Goal: Check status

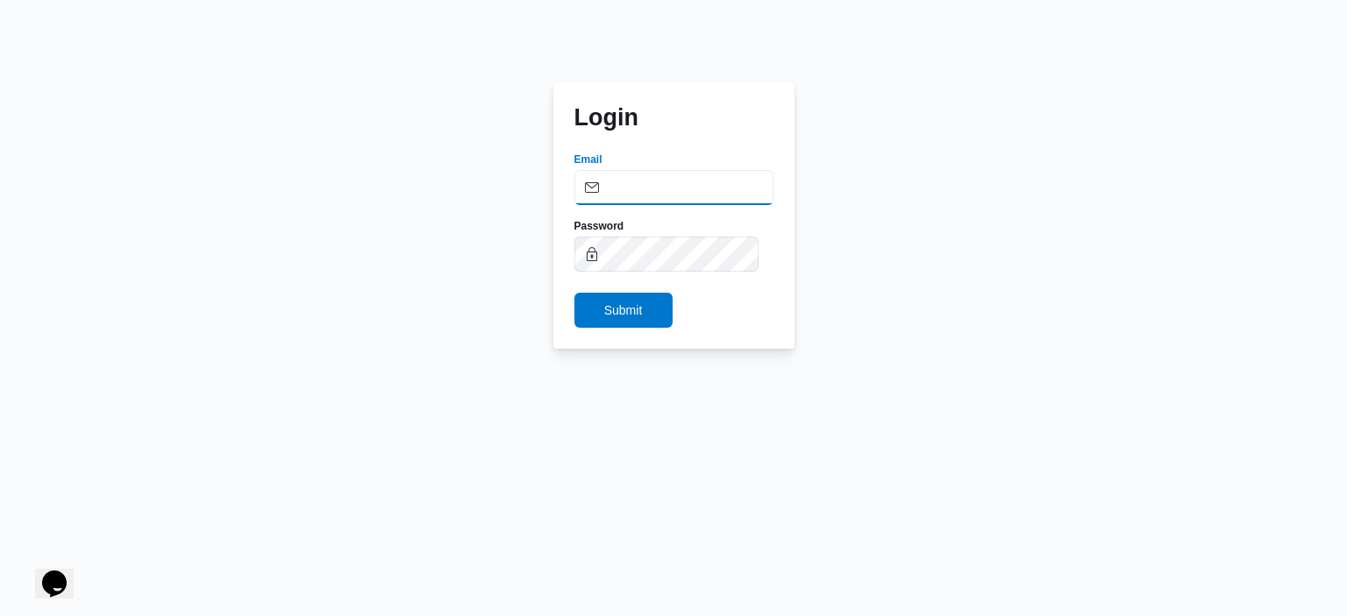
click at [701, 186] on input "Email" at bounding box center [673, 187] width 199 height 35
type input "Mohamed.elsayed@illa.com.eg"
click at [621, 308] on span "Submit" at bounding box center [623, 309] width 39 height 21
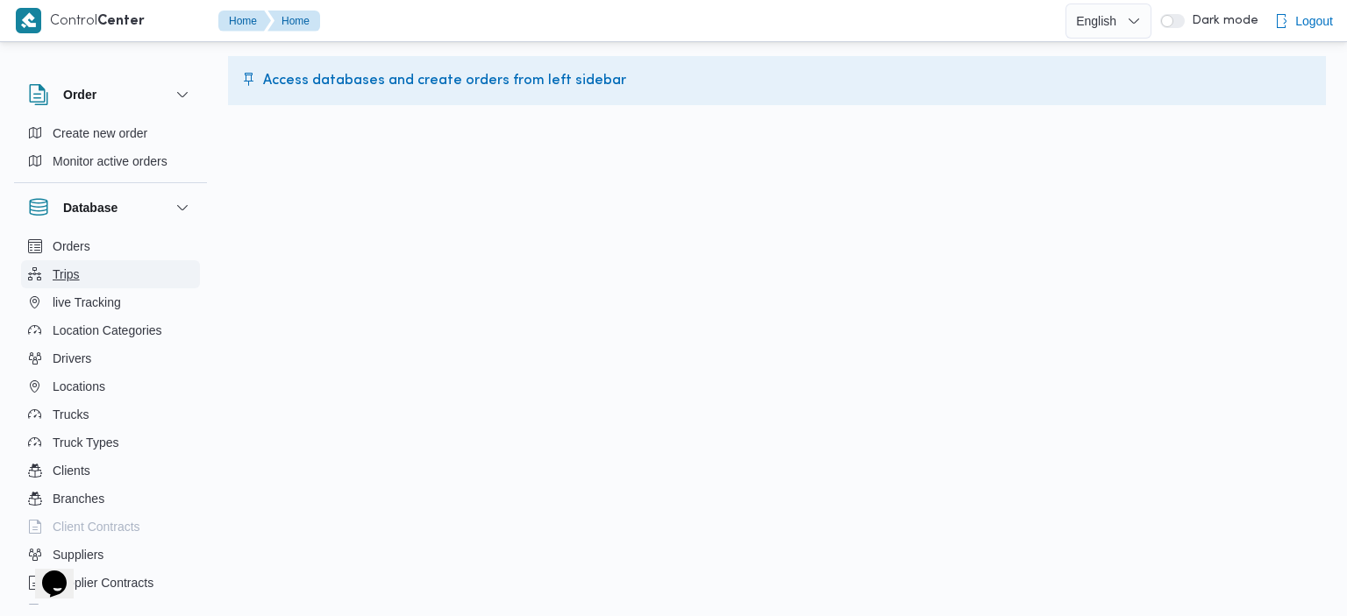
click at [83, 263] on button "Trips" at bounding box center [110, 274] width 179 height 28
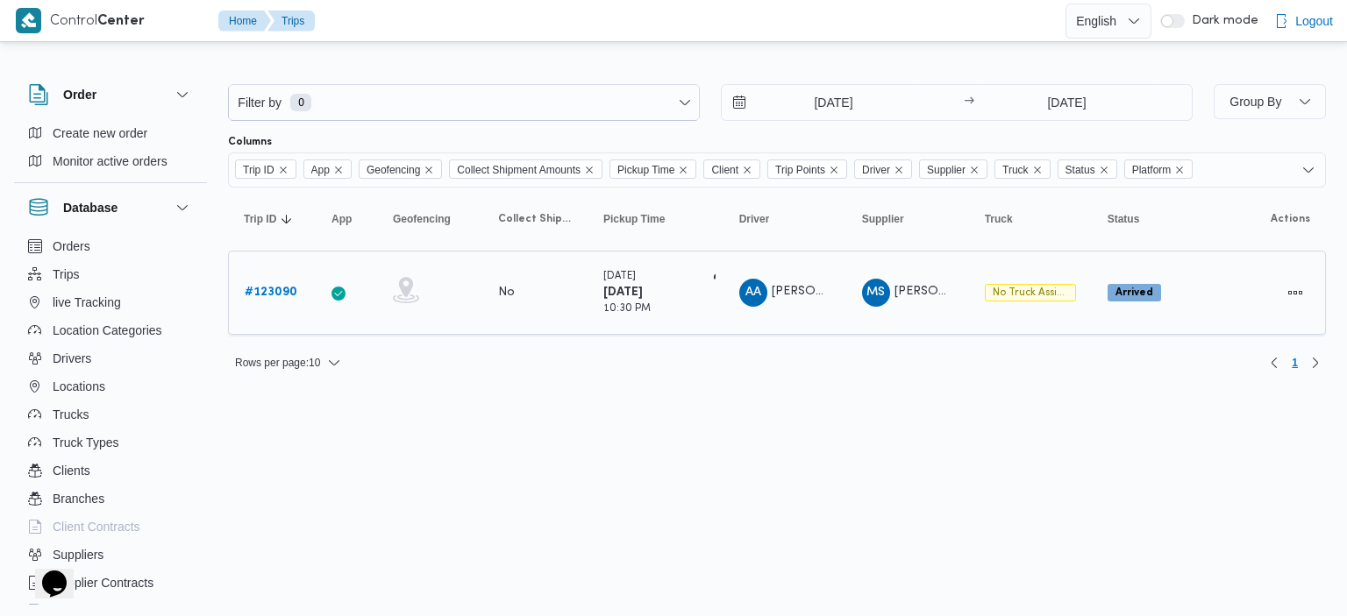
click at [283, 287] on b "# 123090" at bounding box center [271, 292] width 53 height 11
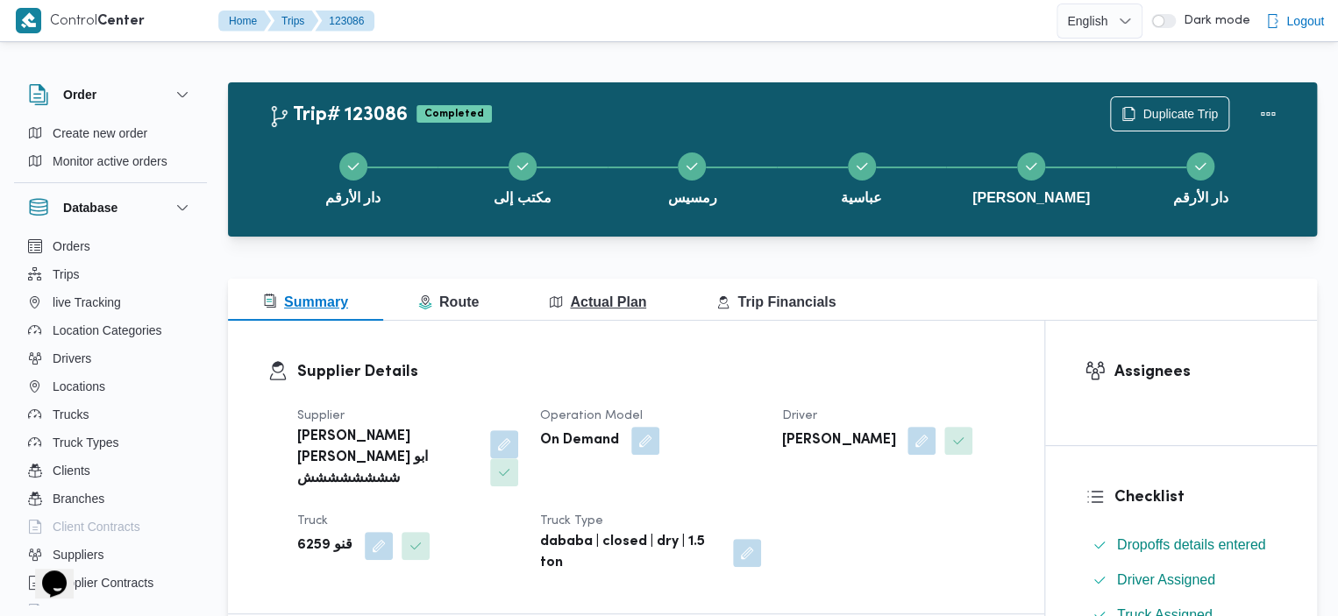
click at [582, 315] on button "Actual Plan" at bounding box center [597, 300] width 167 height 42
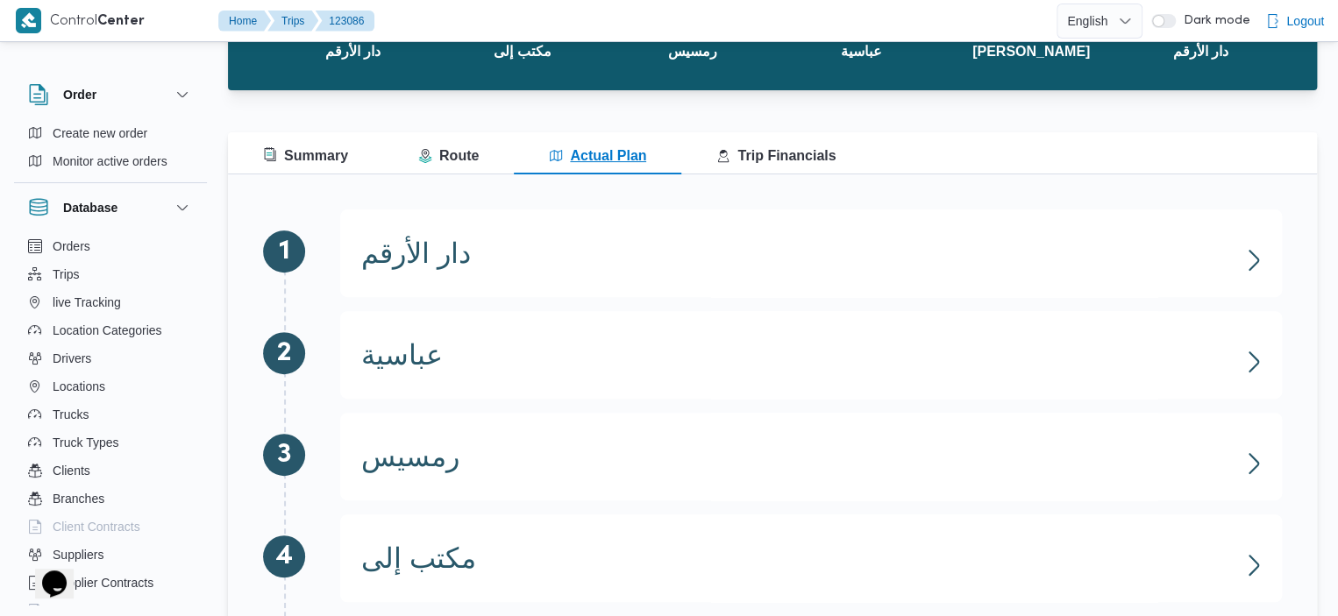
scroll to position [138, 0]
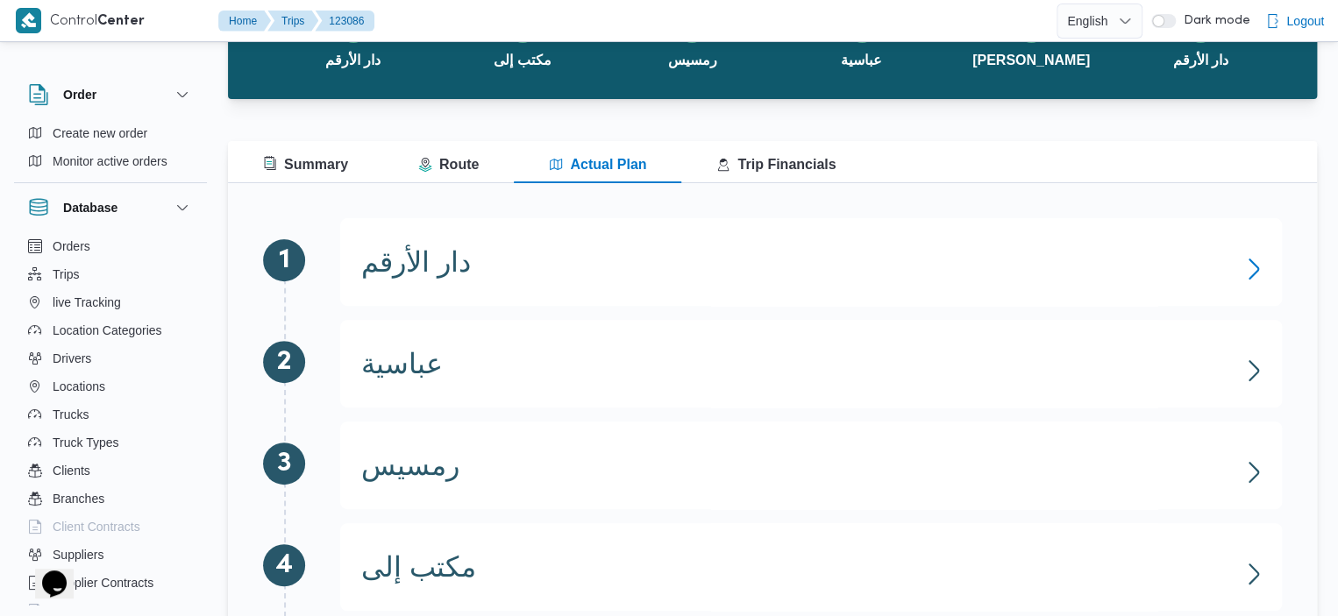
click at [1244, 259] on icon "button" at bounding box center [1254, 269] width 28 height 28
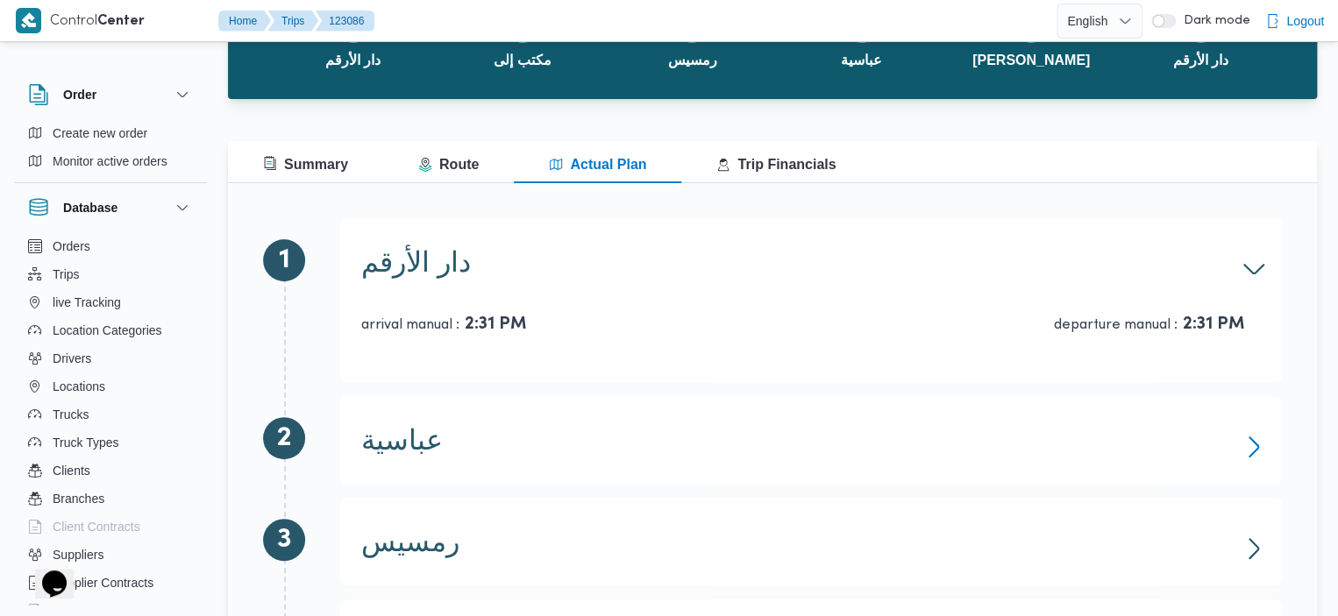
click at [1254, 437] on icon "button" at bounding box center [1254, 447] width 28 height 28
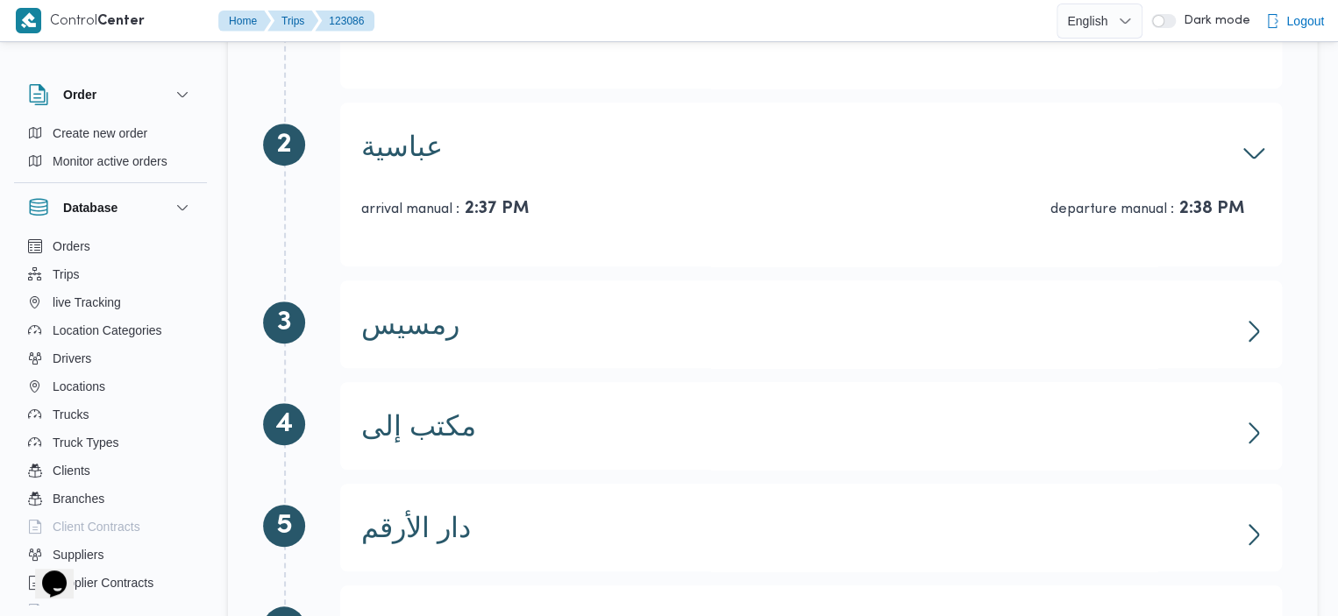
scroll to position [435, 0]
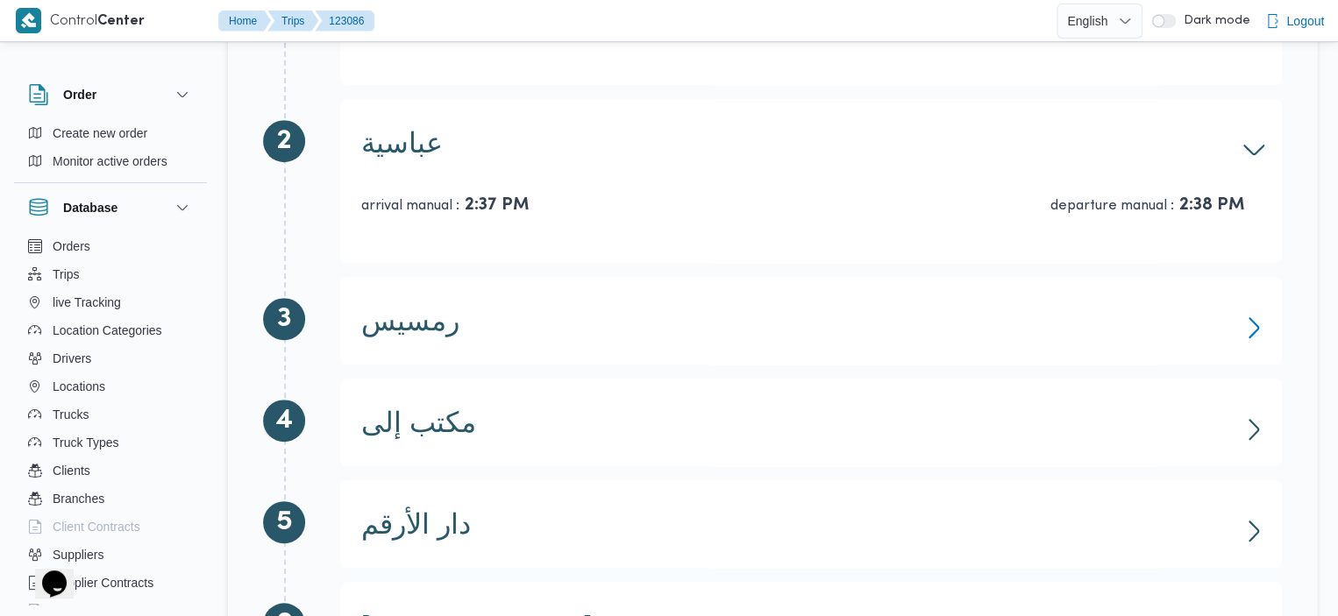
click at [1253, 326] on icon "button" at bounding box center [1254, 328] width 28 height 28
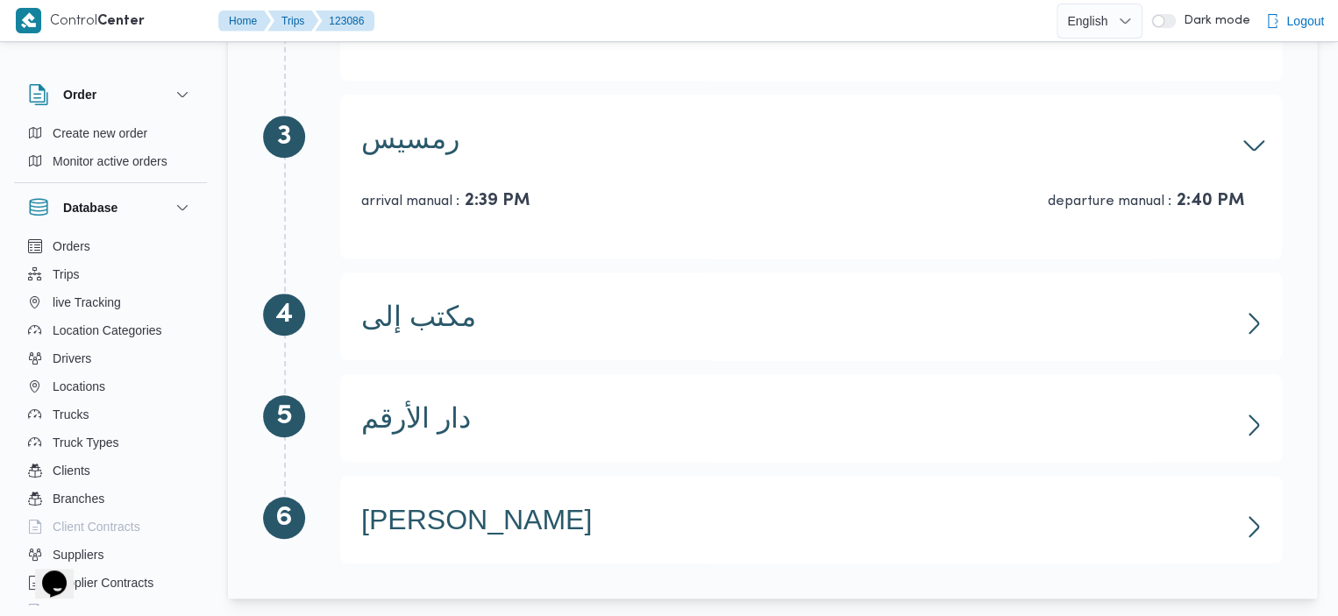
scroll to position [621, 0]
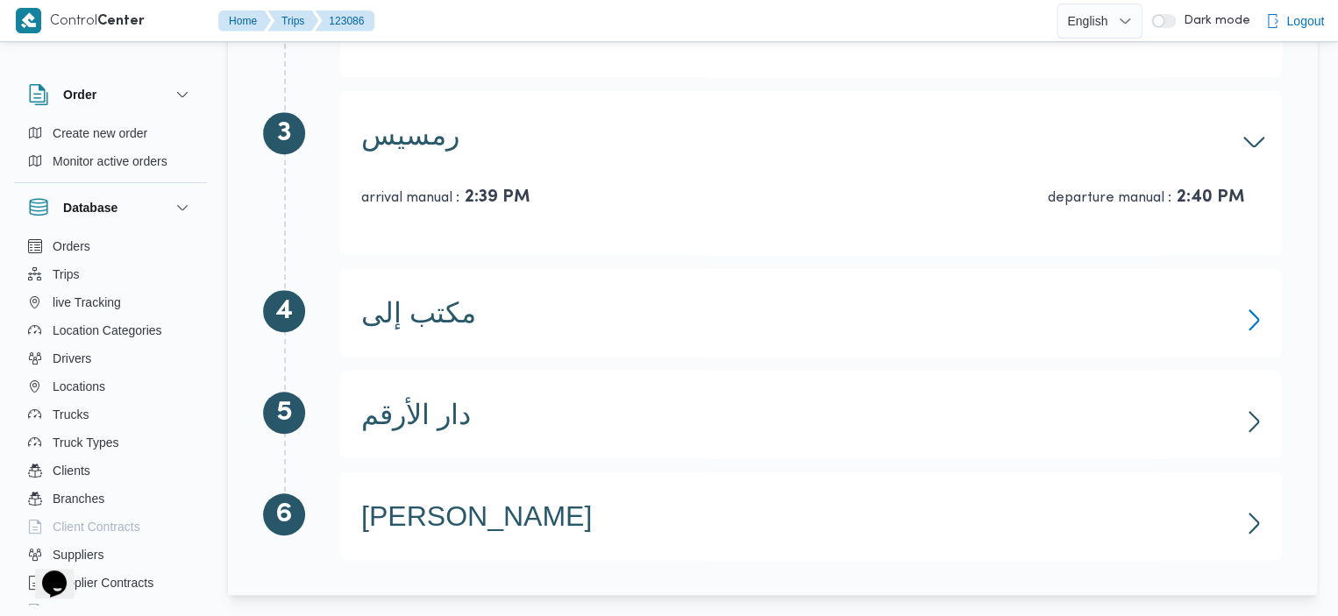
click at [1246, 317] on icon "button" at bounding box center [1254, 320] width 28 height 28
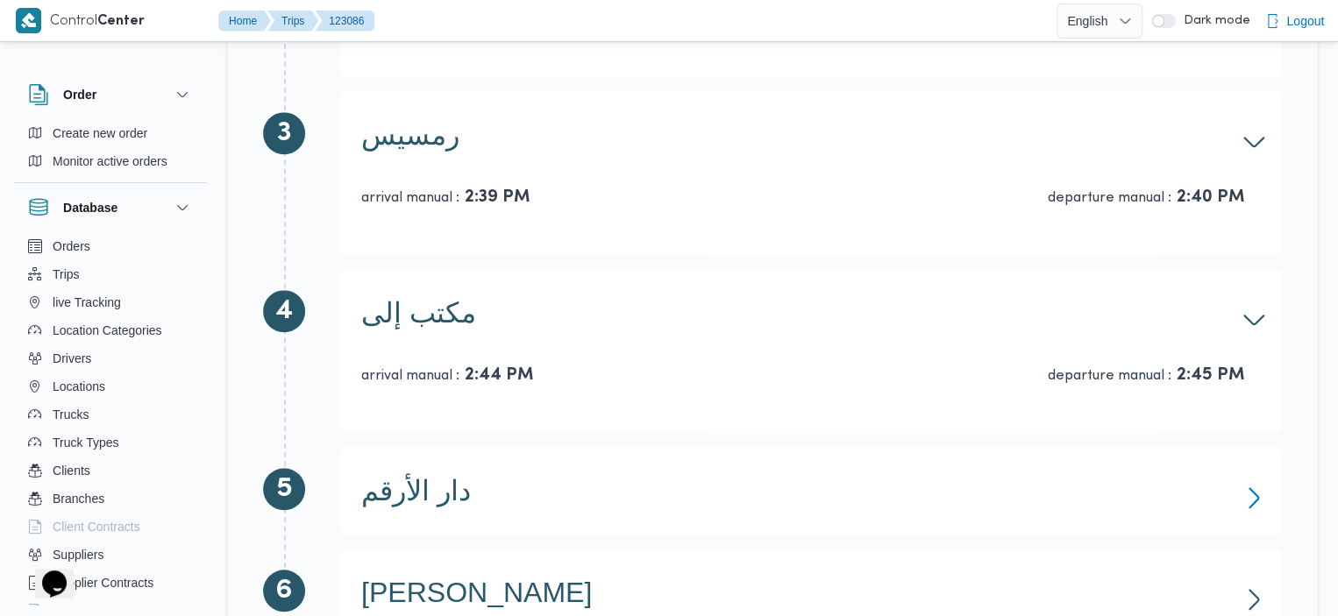
click at [1263, 508] on icon "button" at bounding box center [1254, 498] width 28 height 28
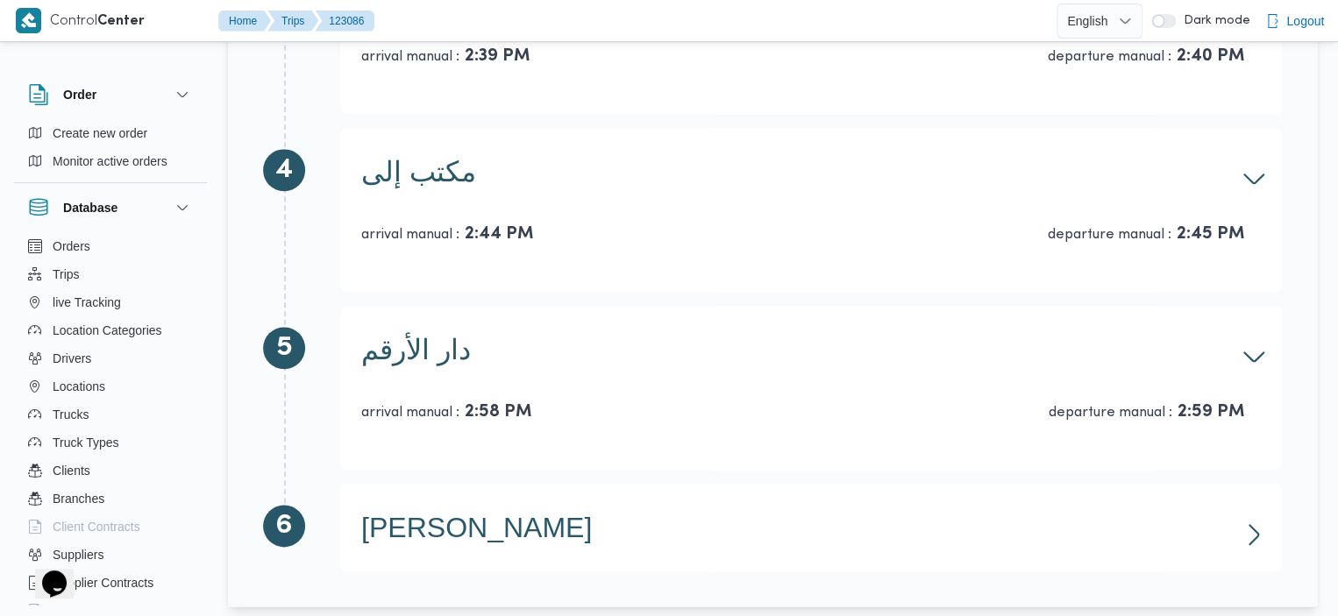
scroll to position [774, 0]
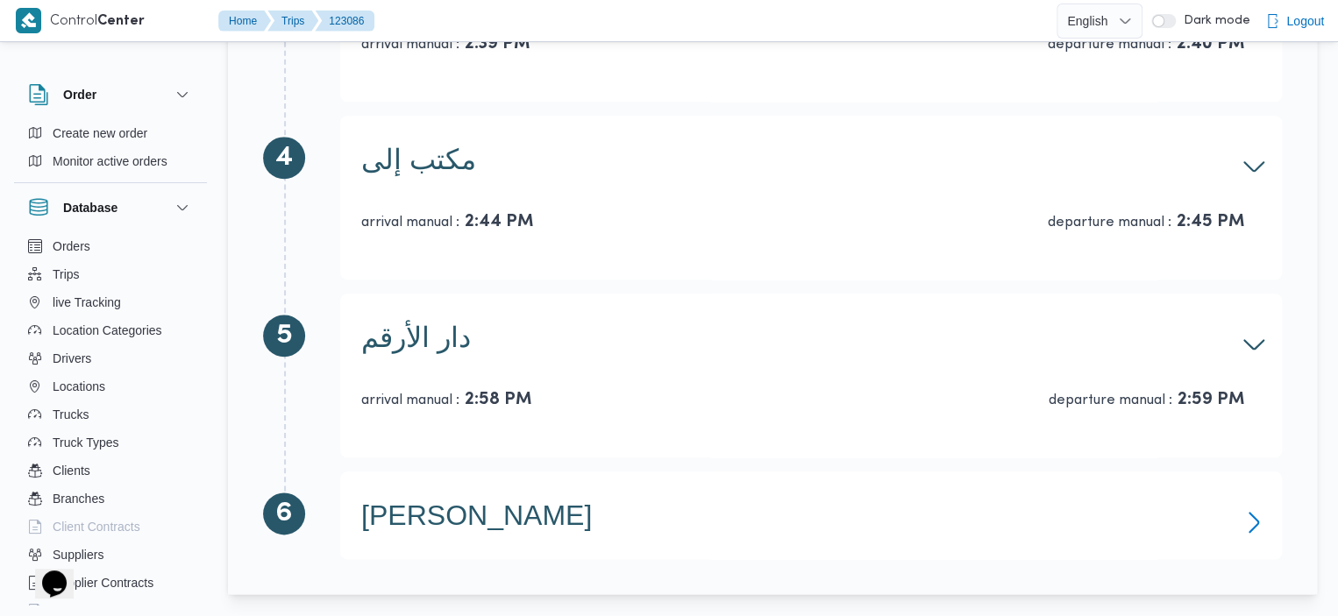
click at [1259, 513] on icon "button" at bounding box center [1254, 523] width 28 height 28
